Goal: Task Accomplishment & Management: Use online tool/utility

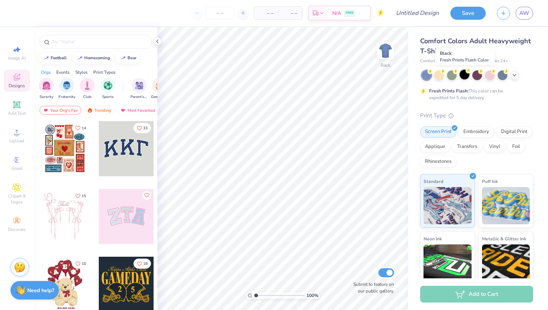
click at [466, 76] on div at bounding box center [464, 75] width 10 height 10
click at [516, 76] on icon at bounding box center [514, 75] width 6 height 6
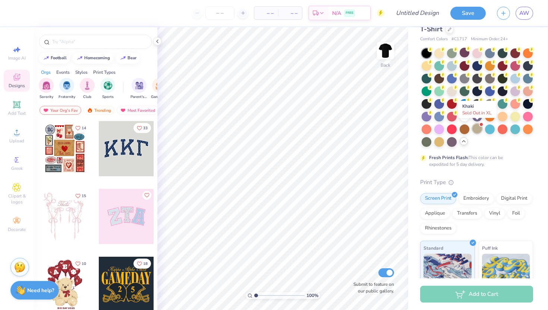
scroll to position [23, 0]
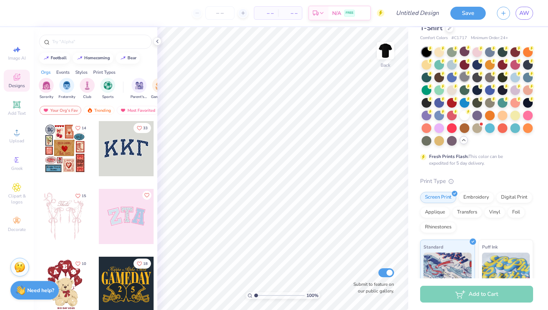
click at [463, 77] on div at bounding box center [464, 77] width 10 height 10
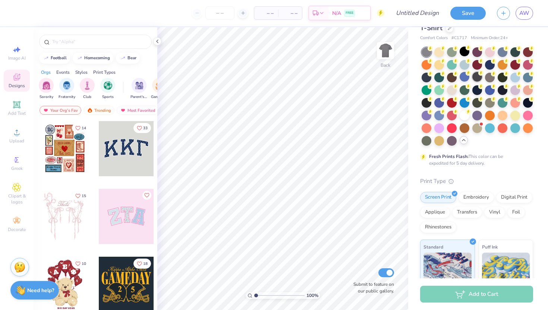
click at [478, 77] on div at bounding box center [477, 77] width 10 height 10
click at [158, 40] on polyline at bounding box center [156, 41] width 1 height 3
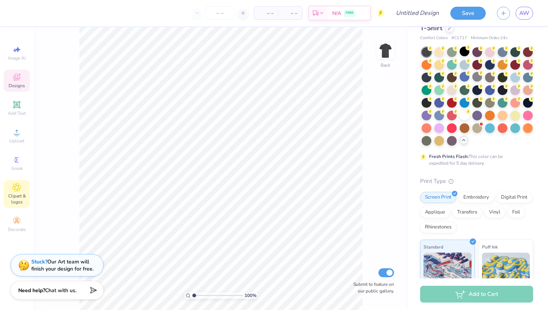
click at [16, 195] on span "Clipart & logos" at bounding box center [17, 199] width 26 height 12
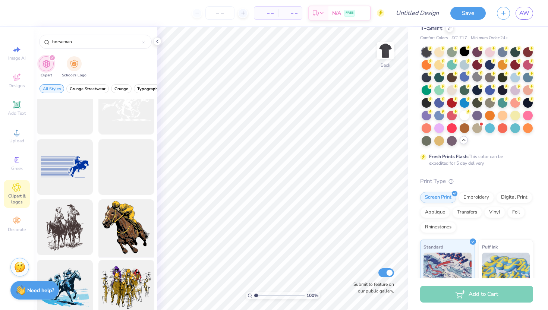
scroll to position [0, 0]
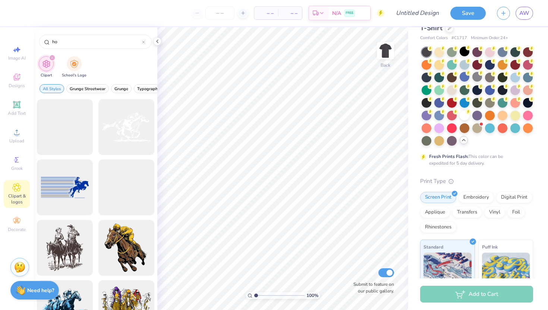
type input "h"
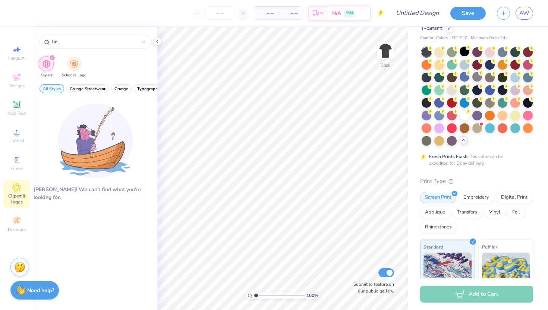
type input "h"
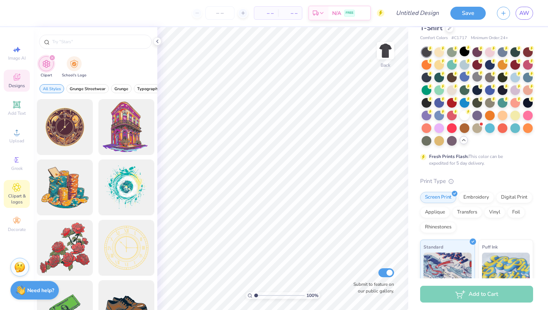
click at [14, 79] on icon at bounding box center [16, 77] width 7 height 7
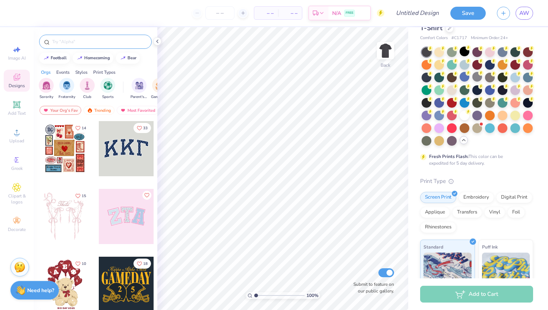
click at [84, 43] on input "text" at bounding box center [98, 41] width 95 height 7
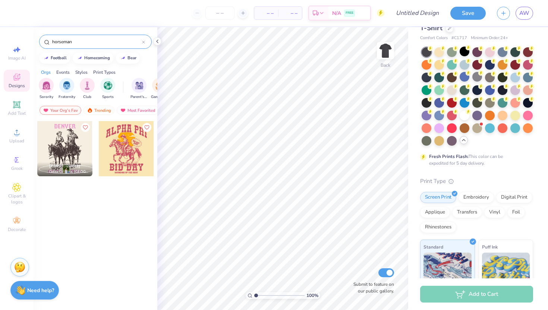
type input "horseman"
click at [128, 153] on div at bounding box center [126, 148] width 55 height 55
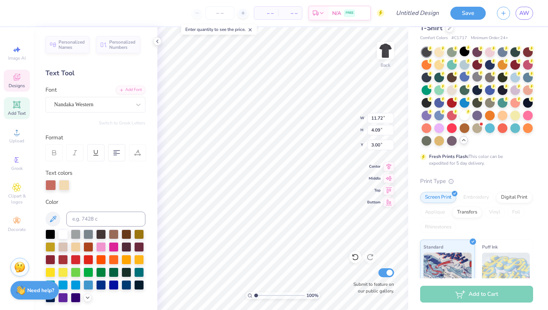
click at [465, 142] on icon at bounding box center [463, 140] width 6 height 6
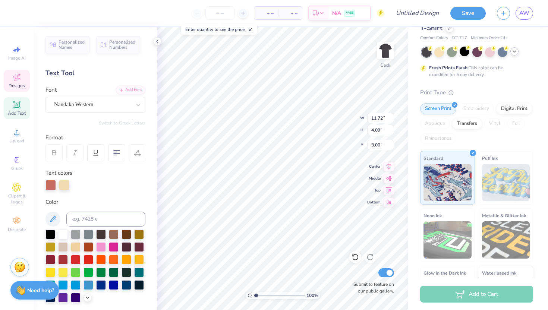
type textarea "A"
type textarea "ONeonta"
type textarea "b"
type textarea "Halloween"
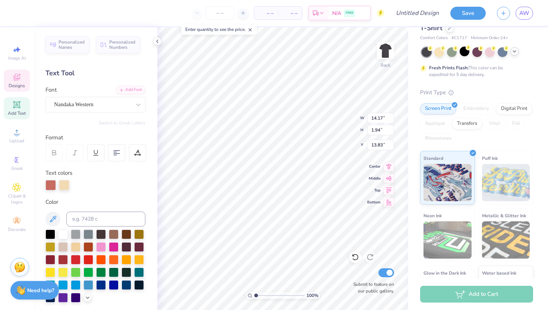
type input "14.17"
type input "1.94"
type input "13.83"
type input "12.40"
type input "1.70"
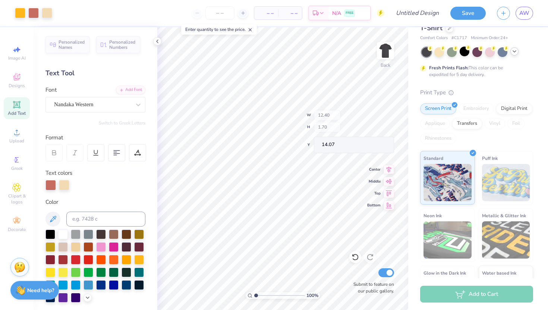
type input "14.07"
type input "13.95"
type input "14.36"
click at [526, 15] on span "AW" at bounding box center [524, 13] width 10 height 9
type input "3.06"
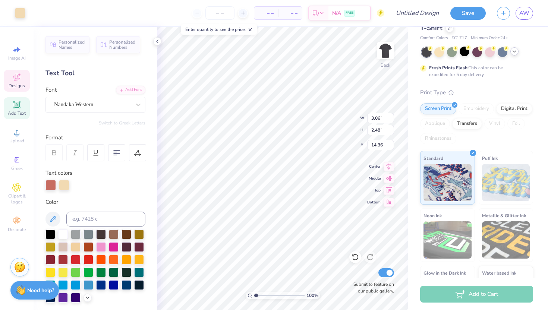
type input "2.48"
type input "7.07"
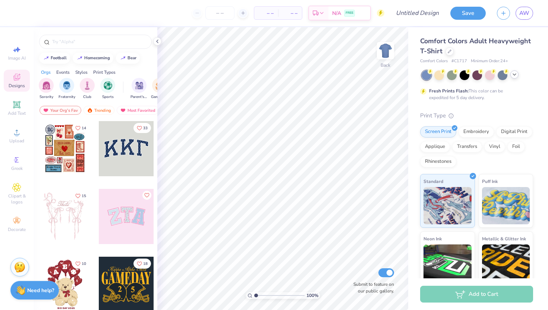
click at [514, 76] on icon at bounding box center [514, 75] width 6 height 6
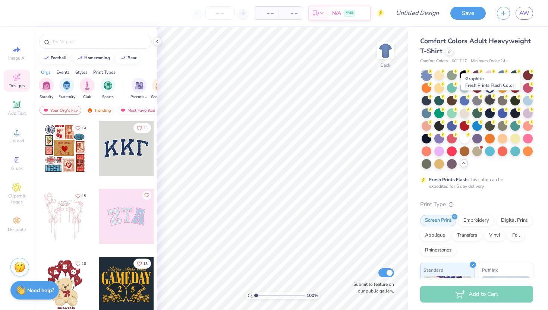
click at [488, 100] on div at bounding box center [490, 100] width 10 height 10
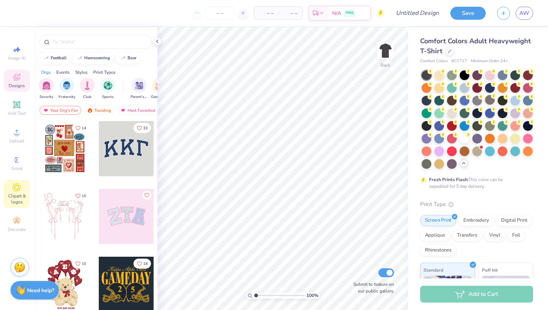
click at [20, 186] on icon at bounding box center [17, 187] width 8 height 8
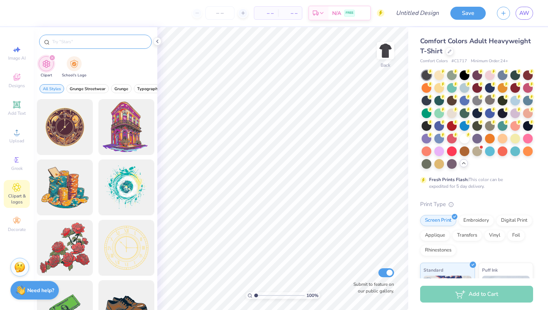
click at [102, 39] on input "text" at bounding box center [98, 41] width 95 height 7
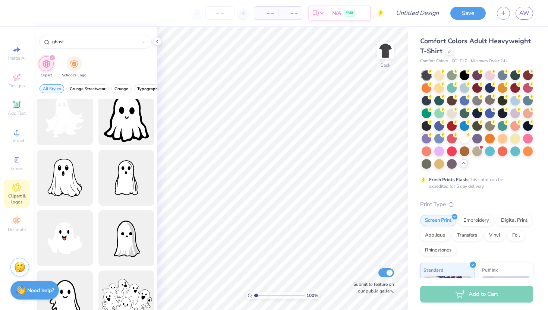
scroll to position [435, 0]
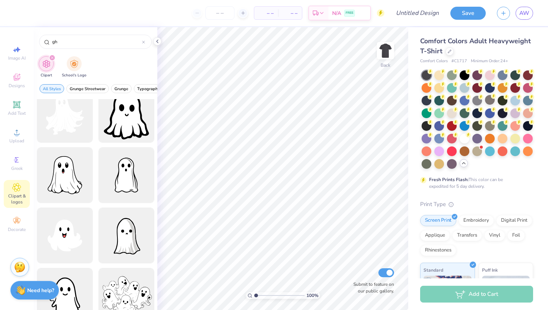
type input "g"
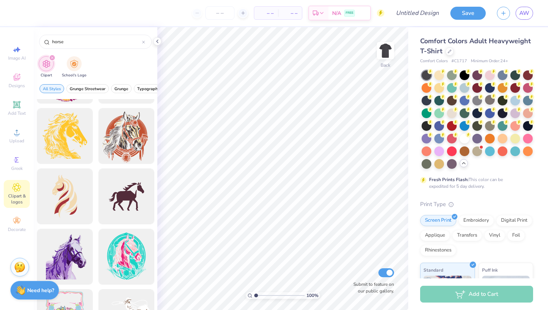
scroll to position [0, 0]
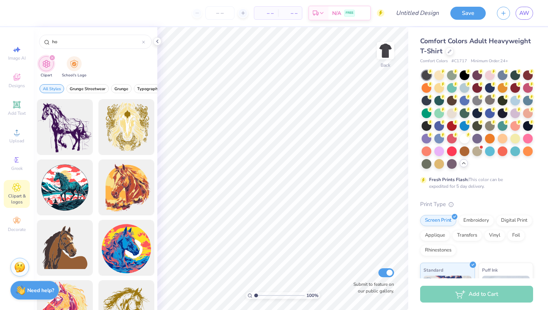
type input "h"
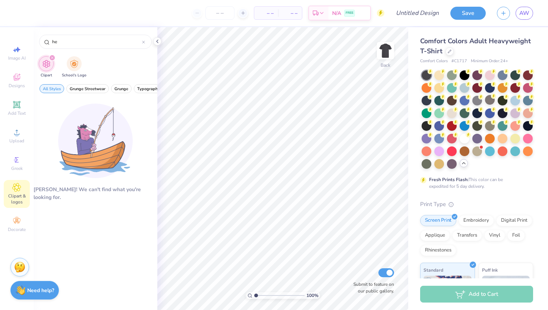
type input "h"
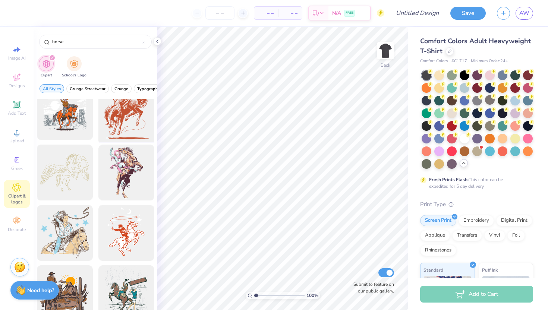
scroll to position [1065, 0]
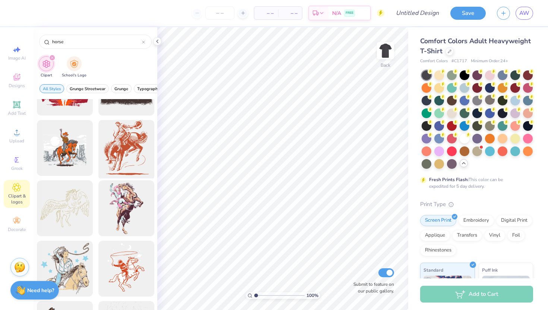
type input "horse"
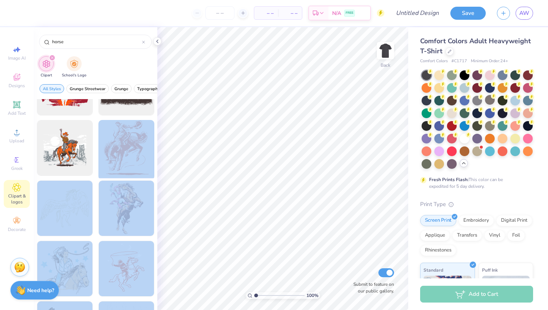
click at [292, 139] on div "– – Per Item – – Total Est. Delivery N/A FREE Design Title Save AW Image AI Des…" at bounding box center [274, 155] width 548 height 310
click at [112, 152] on div at bounding box center [125, 147] width 61 height 61
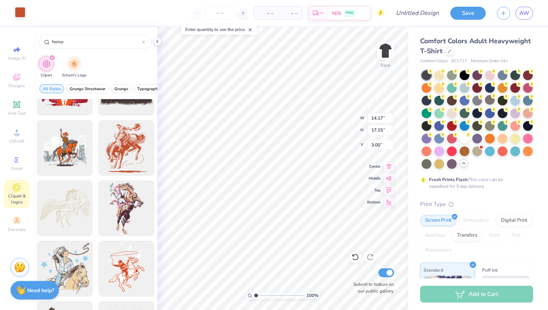
click at [21, 16] on div at bounding box center [20, 12] width 10 height 10
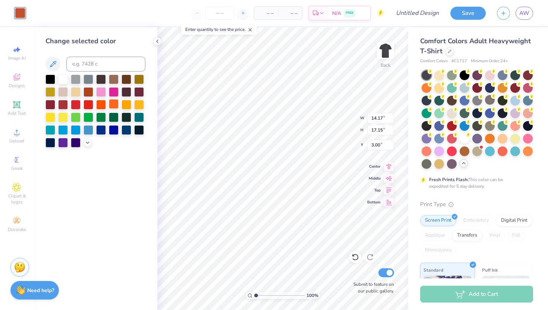
click at [114, 105] on div at bounding box center [114, 104] width 10 height 10
click at [124, 104] on div at bounding box center [126, 104] width 10 height 10
click at [116, 104] on div at bounding box center [114, 104] width 10 height 10
click at [463, 138] on div at bounding box center [464, 138] width 10 height 10
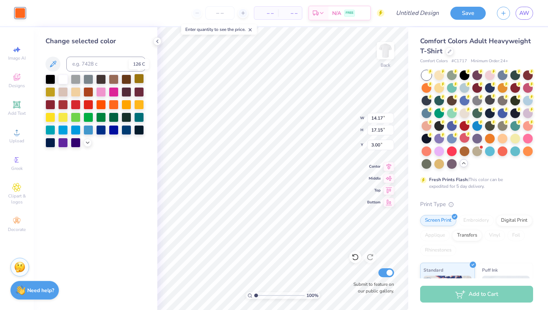
click at [140, 78] on div at bounding box center [139, 79] width 10 height 10
type input "12.61"
type input "15.25"
type input "4.90"
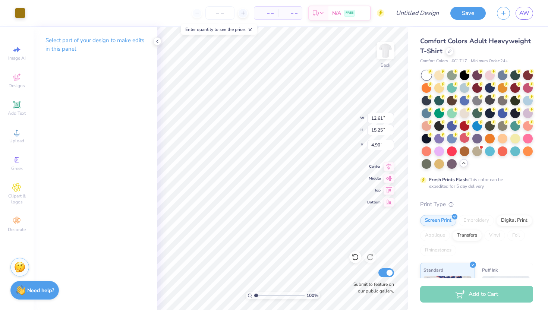
type input "4.88"
click at [17, 190] on icon at bounding box center [17, 187] width 8 height 8
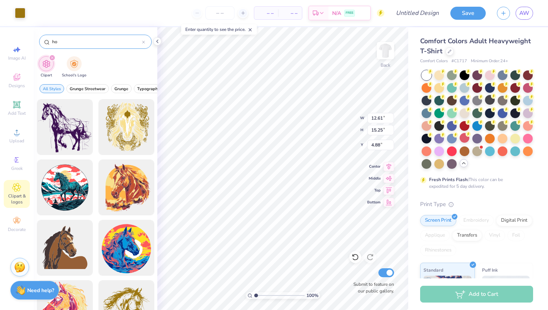
type input "h"
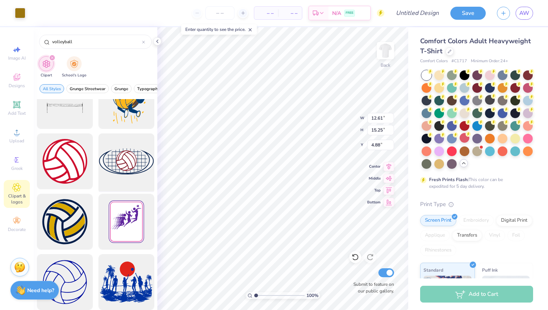
scroll to position [32, 0]
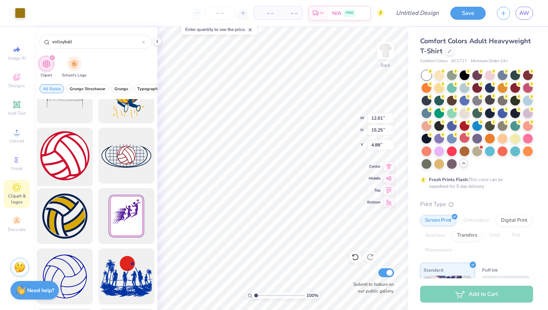
type input "volleyball"
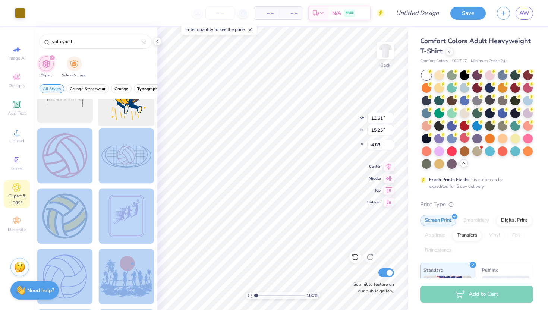
scroll to position [0, 0]
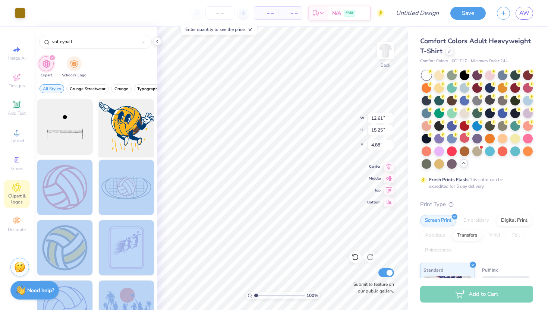
click at [269, 103] on div "Art colors – – Per Item – – Total Est. Delivery N/A FREE Design Title Save AW I…" at bounding box center [274, 155] width 548 height 310
click at [63, 190] on div at bounding box center [64, 187] width 61 height 61
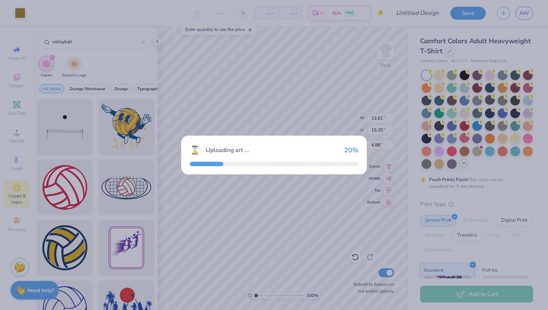
type input "14.17"
type input "3.00"
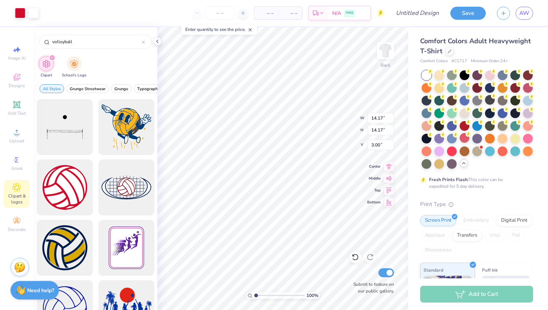
type input "4.91"
type input "2.77"
type input "2.21"
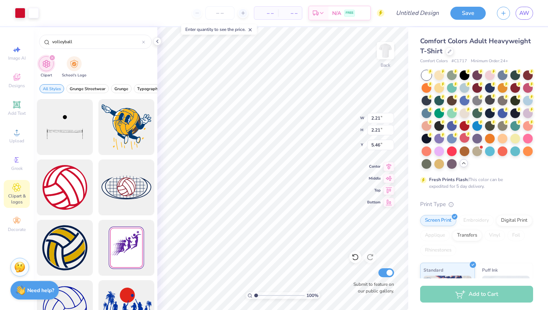
type input "4.88"
click at [28, 13] on div at bounding box center [33, 12] width 10 height 10
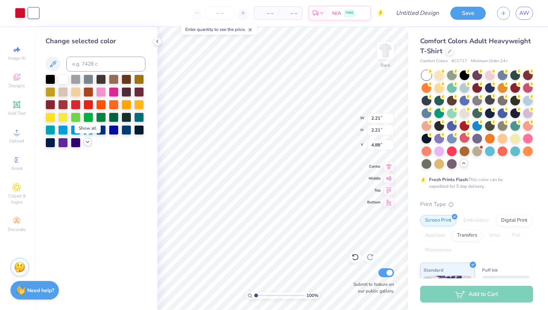
click at [89, 140] on icon at bounding box center [88, 142] width 6 height 6
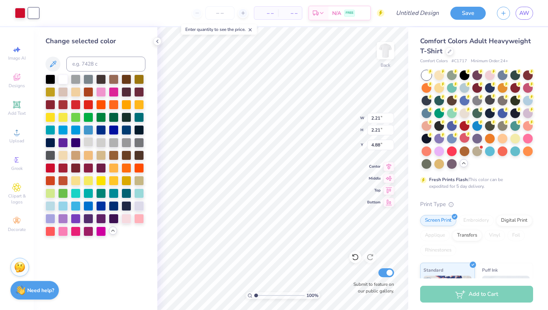
click at [90, 142] on div at bounding box center [88, 142] width 10 height 10
click at [20, 10] on div at bounding box center [20, 12] width 10 height 10
click at [116, 167] on div at bounding box center [114, 167] width 10 height 10
click at [90, 155] on div at bounding box center [88, 155] width 10 height 10
click at [28, 10] on div at bounding box center [33, 12] width 10 height 10
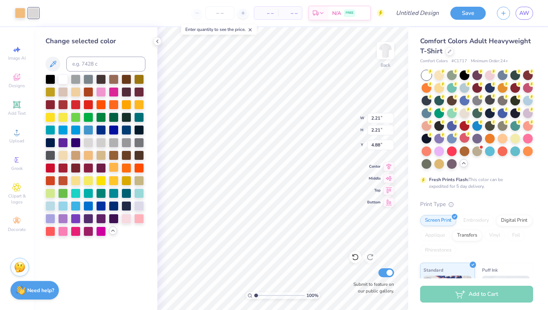
click at [114, 166] on div at bounding box center [114, 167] width 10 height 10
click at [47, 81] on div at bounding box center [50, 79] width 10 height 10
click at [115, 165] on div at bounding box center [114, 167] width 10 height 10
click at [19, 8] on div at bounding box center [20, 12] width 10 height 10
click at [50, 77] on div at bounding box center [50, 79] width 10 height 10
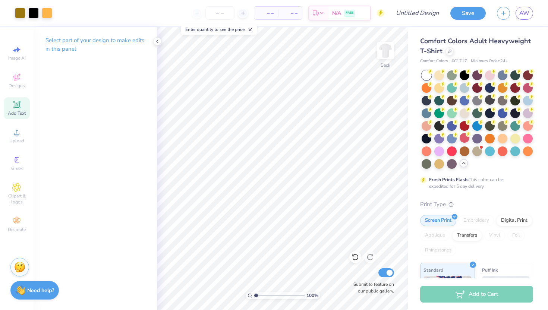
click at [17, 107] on icon at bounding box center [17, 105] width 6 height 6
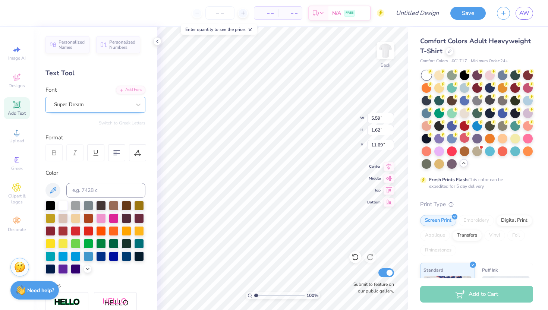
click at [118, 107] on div "Super Dream" at bounding box center [92, 105] width 78 height 12
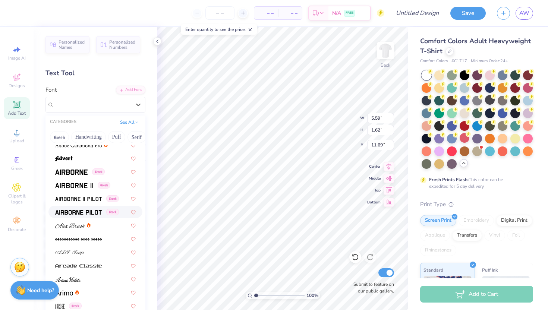
scroll to position [120, 0]
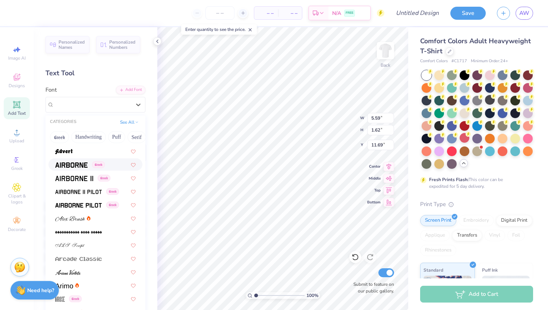
click at [110, 164] on div "Greek" at bounding box center [95, 165] width 80 height 8
type input "5.35"
type input "1.69"
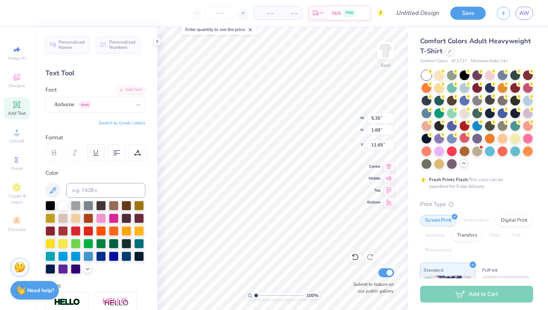
type input "2.78"
click at [51, 205] on div at bounding box center [50, 205] width 10 height 10
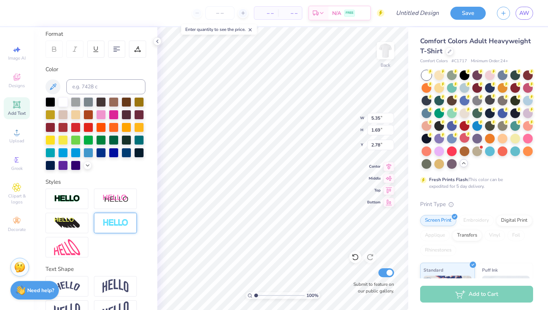
scroll to position [119, 0]
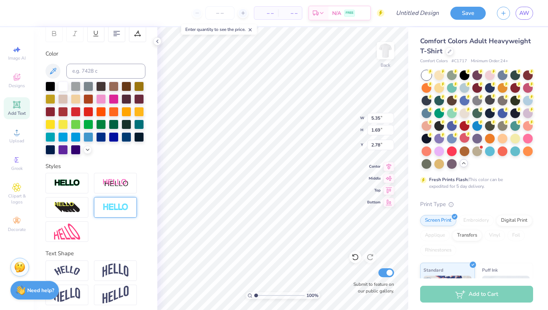
click at [125, 212] on div at bounding box center [115, 207] width 43 height 20
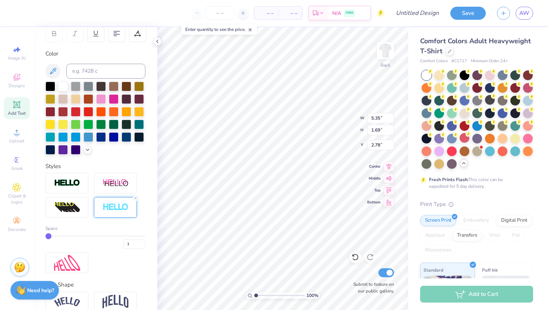
type input "5.38"
type input "1.72"
type input "2.76"
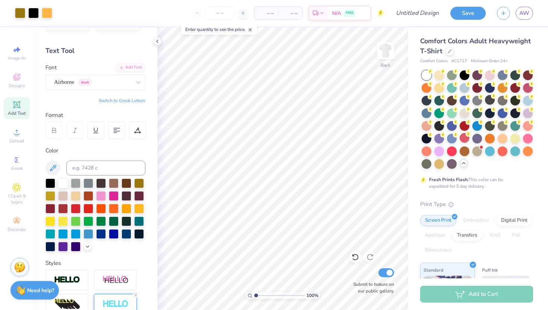
scroll to position [0, 0]
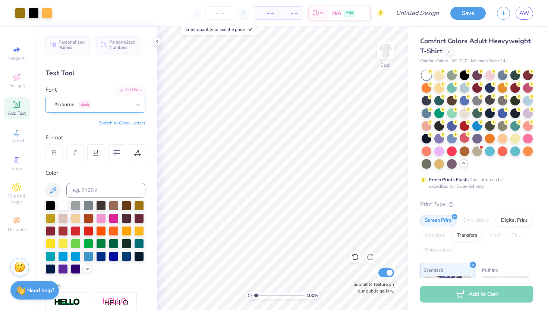
click at [112, 104] on div "Airborne Greek" at bounding box center [92, 105] width 78 height 12
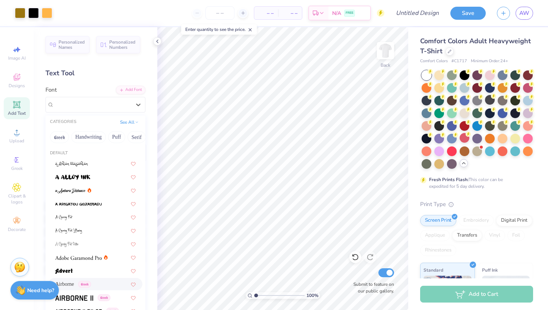
click at [72, 285] on span "Airborne" at bounding box center [64, 284] width 19 height 8
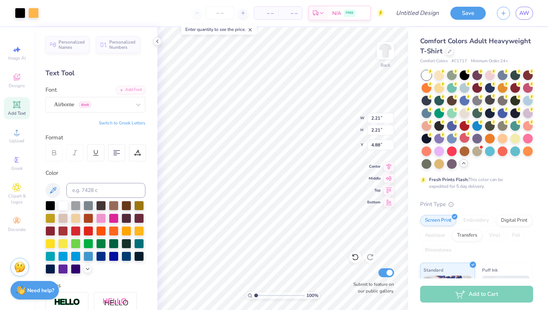
type input "4.53"
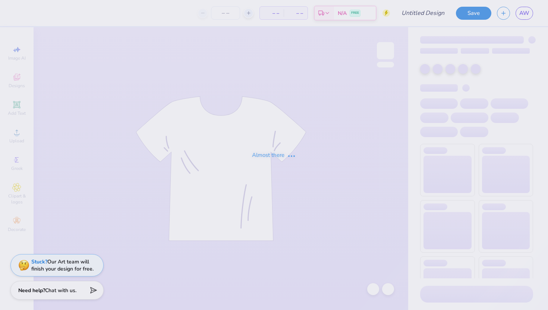
type input "SantaCon VB"
type input "25"
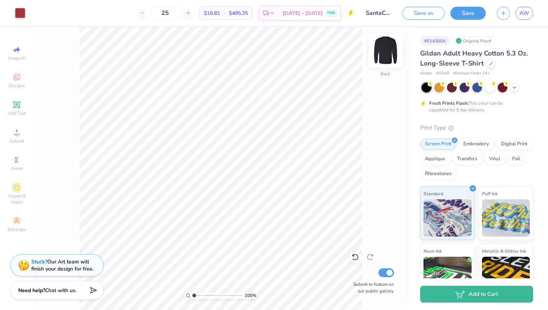
click at [391, 48] on img at bounding box center [385, 51] width 30 height 30
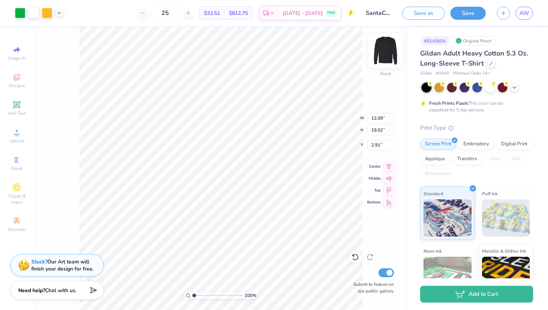
type input "2.06"
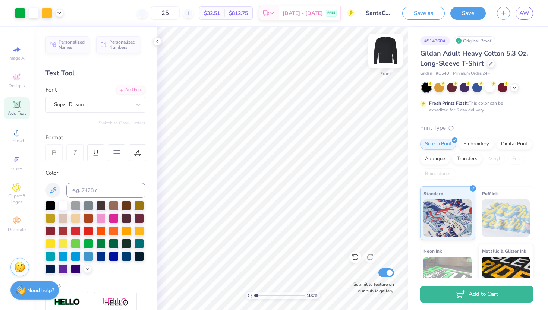
click at [387, 53] on img at bounding box center [385, 51] width 30 height 30
click at [20, 85] on span "Designs" at bounding box center [17, 86] width 16 height 6
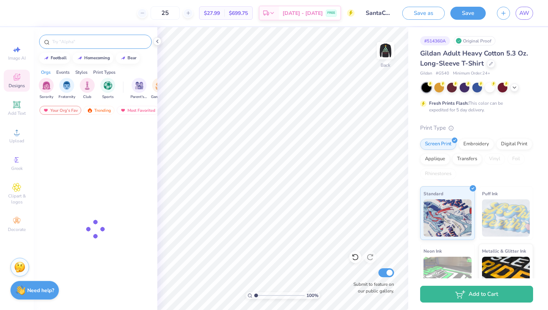
click at [102, 45] on div at bounding box center [95, 42] width 112 height 14
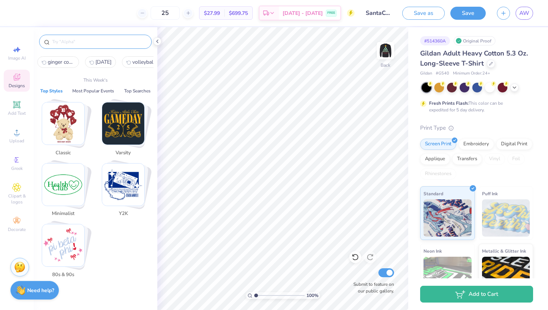
click at [94, 40] on input "text" at bounding box center [98, 41] width 95 height 7
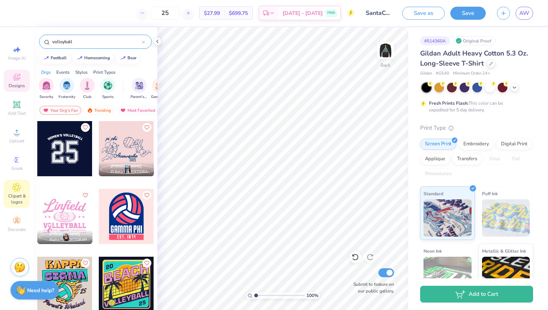
type input "volleyball"
click at [15, 194] on span "Clipart & logos" at bounding box center [17, 199] width 26 height 12
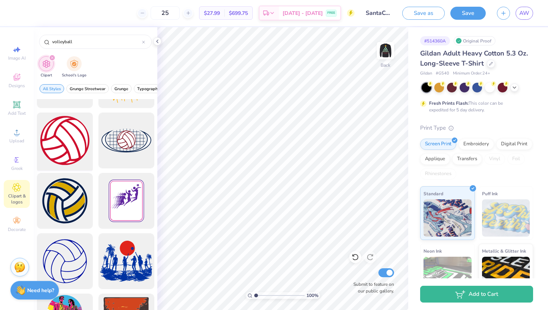
scroll to position [48, 0]
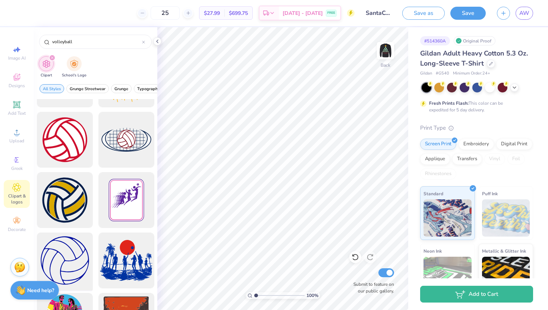
type input "volleyball"
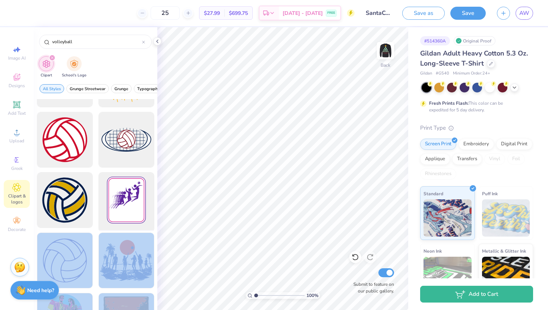
click at [301, 109] on div "25 $27.99 Per Item $699.75 Total Est. Delivery Sep 15 - 18 FREE Design Title Sa…" at bounding box center [274, 155] width 548 height 310
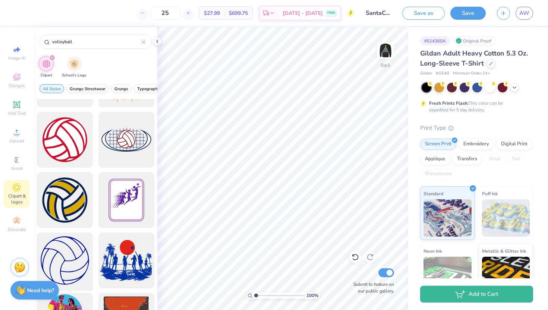
click at [63, 254] on div at bounding box center [64, 260] width 61 height 61
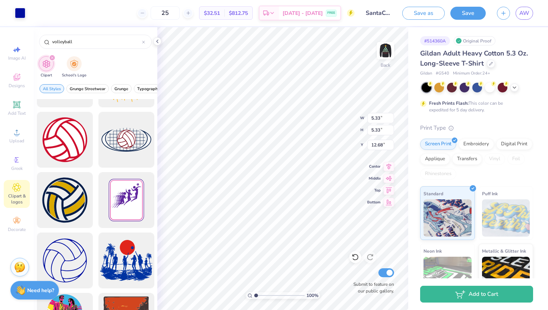
type input "5.33"
click at [17, 21] on div "Art colors" at bounding box center [12, 13] width 25 height 26
click at [18, 15] on div at bounding box center [20, 12] width 10 height 10
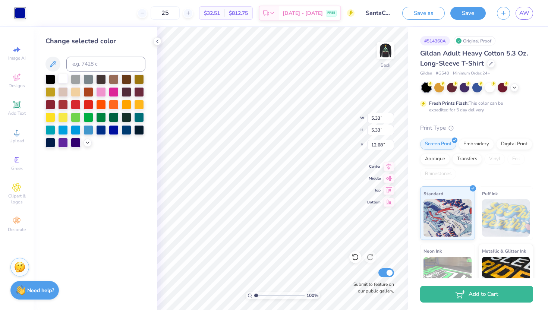
click at [61, 75] on div at bounding box center [63, 79] width 10 height 10
type input "2.26"
type input "1.59"
type input "2.20"
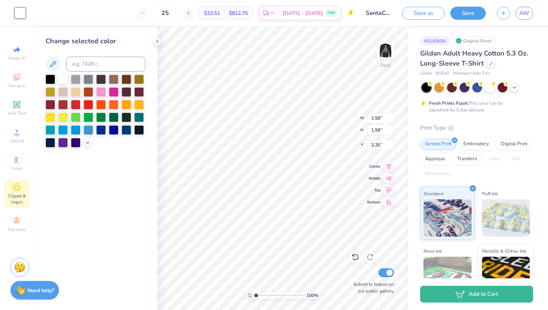
click at [13, 182] on div "Clipart & logos" at bounding box center [17, 194] width 26 height 28
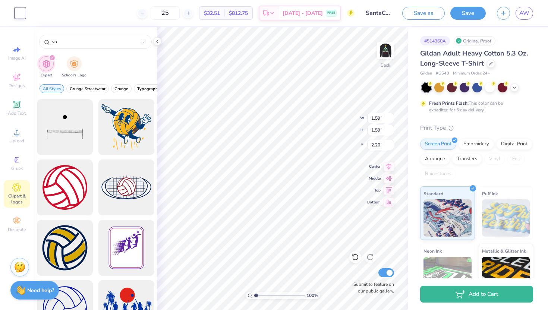
type input "v"
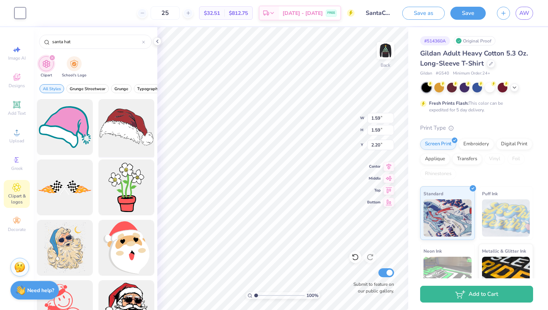
type input "santa hat"
click at [126, 126] on div at bounding box center [125, 126] width 61 height 61
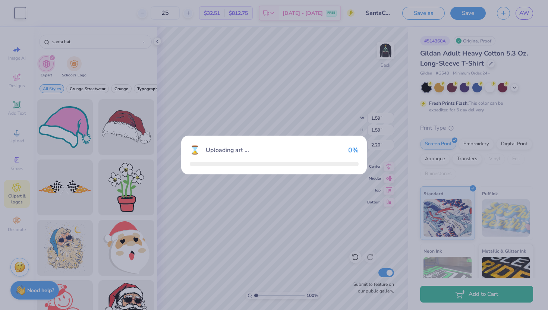
type input "15.00"
type input "10.29"
type input "3.00"
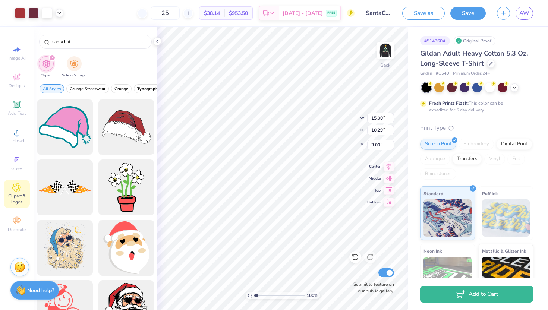
type input "3.08"
type input "2.11"
type input "0.89"
type input "2.15"
type input "1.48"
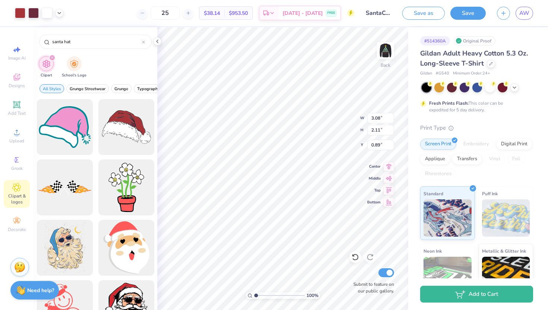
type input "1.52"
type input "2.13"
type input "1.60"
type input "1.49"
type input "1.68"
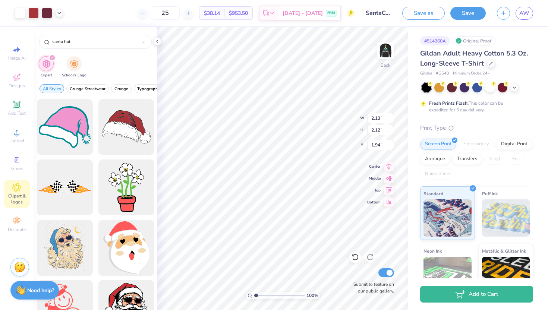
type input "1.94"
click at [390, 52] on img at bounding box center [385, 51] width 30 height 30
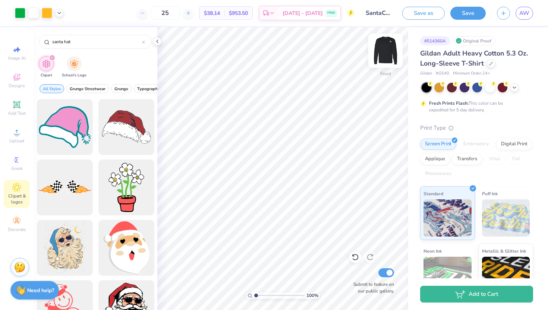
click at [385, 48] on img at bounding box center [385, 51] width 30 height 30
click at [474, 12] on button "Save" at bounding box center [467, 12] width 35 height 13
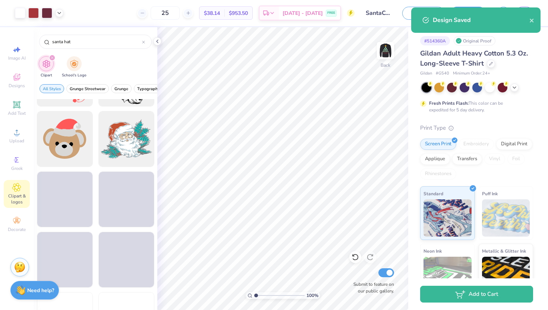
scroll to position [236, 0]
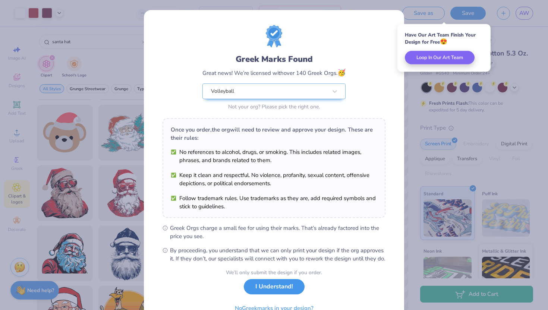
click at [260, 294] on button "I Understand!" at bounding box center [274, 286] width 61 height 15
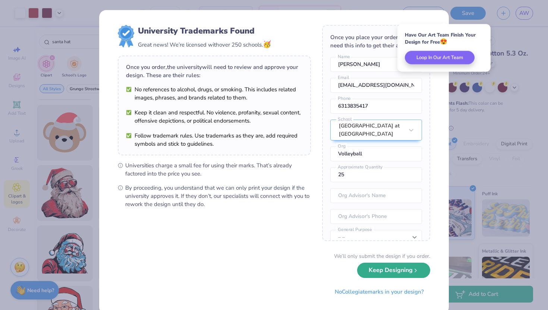
click at [389, 271] on button "Keep Designing" at bounding box center [393, 270] width 73 height 15
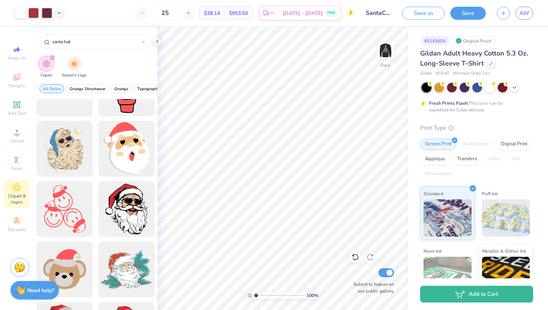
scroll to position [0, 0]
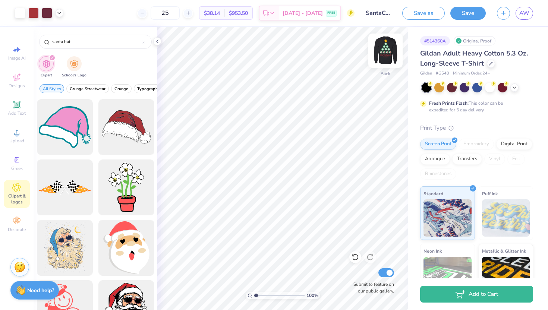
click at [388, 47] on img at bounding box center [385, 51] width 30 height 30
click at [143, 42] on icon at bounding box center [143, 42] width 2 height 2
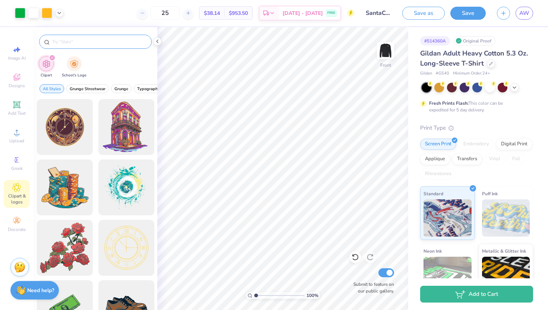
click at [111, 45] on div at bounding box center [95, 42] width 112 height 14
click at [83, 41] on input "text" at bounding box center [98, 41] width 95 height 7
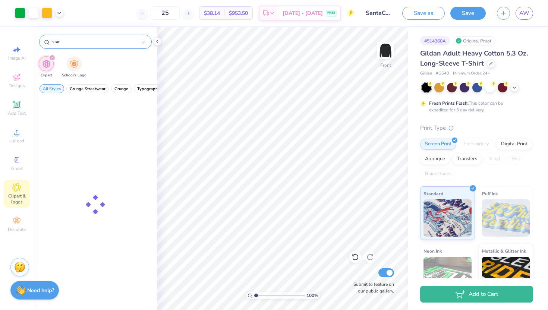
type input "star"
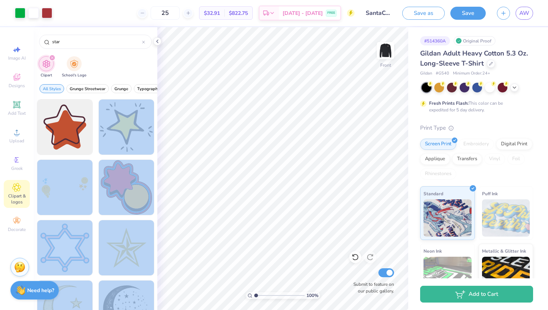
click at [293, 75] on div "Art colors 25 $32.91 Per Item $822.75 Total Est. Delivery Sep 15 - 18 FREE Desi…" at bounding box center [274, 155] width 548 height 310
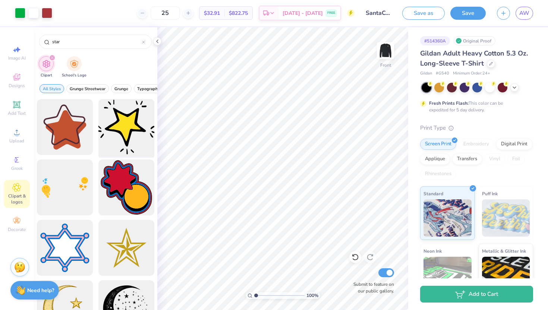
click at [123, 127] on div at bounding box center [125, 126] width 61 height 61
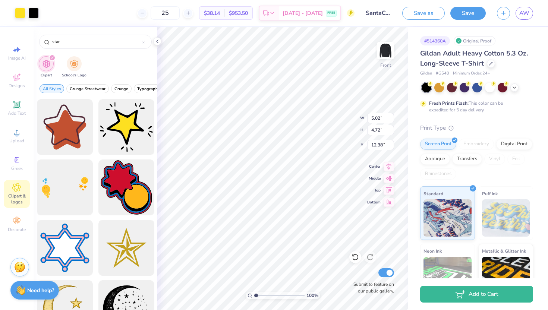
type input "5.02"
type input "4.72"
type input "1.79"
type input "4.78"
type input "4.95"
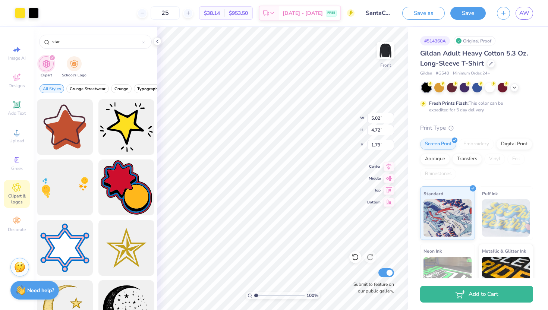
type input "1.50"
type input "4.84"
type input "4.87"
type input "1.44"
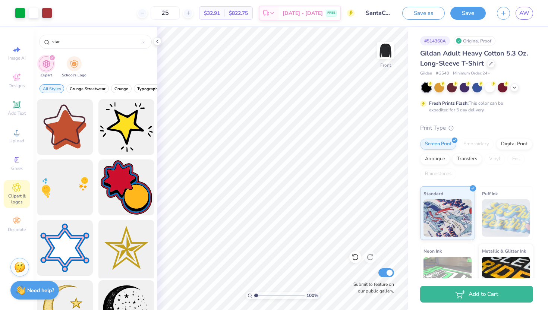
click at [132, 250] on div at bounding box center [125, 247] width 61 height 61
type input "4.72"
type input "4.71"
type input "0.99"
type input "3.11"
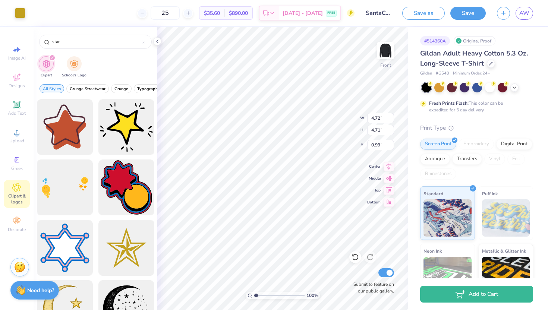
type input "3.10"
type input "2.37"
click at [467, 10] on button "Save" at bounding box center [467, 12] width 35 height 13
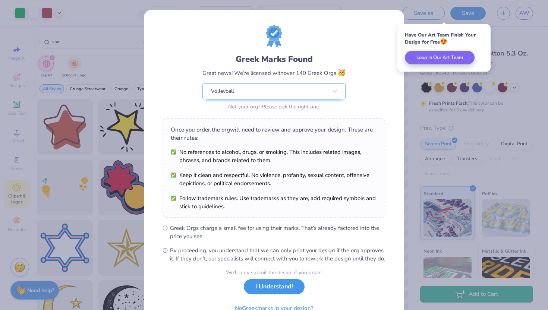
click at [266, 294] on button "I Understand!" at bounding box center [274, 286] width 61 height 15
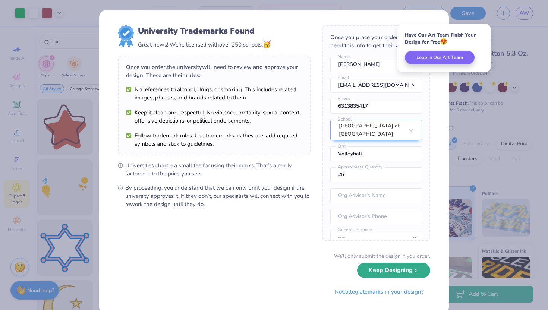
click at [389, 268] on button "Keep Designing" at bounding box center [393, 270] width 73 height 15
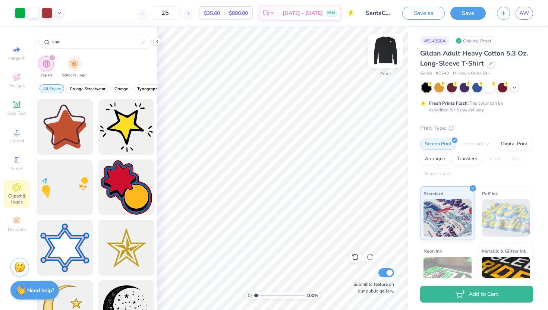
click at [386, 49] on img at bounding box center [385, 51] width 30 height 30
click at [157, 42] on icon at bounding box center [157, 41] width 6 height 6
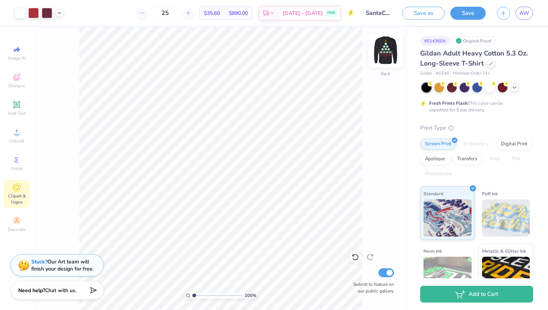
click at [387, 55] on img at bounding box center [385, 51] width 30 height 30
